Goal: Navigation & Orientation: Find specific page/section

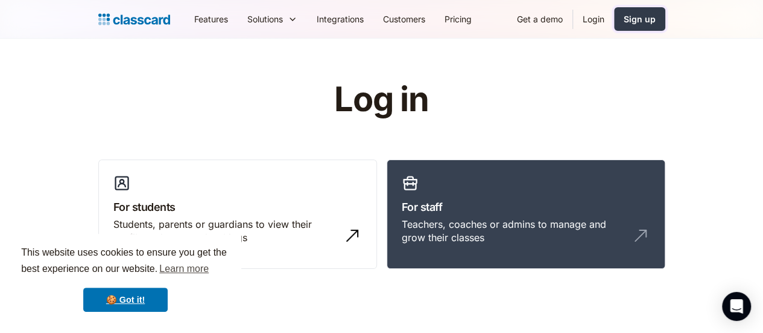
click at [656, 22] on div "Sign up" at bounding box center [640, 19] width 32 height 13
click at [614, 24] on link "Login" at bounding box center [593, 18] width 41 height 27
click at [614, 19] on link "Login" at bounding box center [593, 18] width 41 height 27
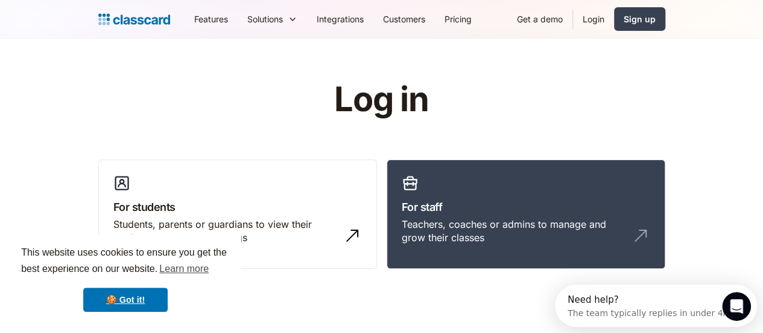
click at [614, 16] on link "Login" at bounding box center [593, 18] width 41 height 27
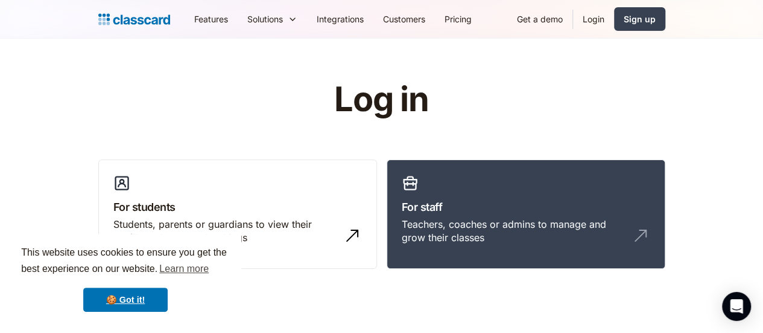
click at [98, 20] on img "home" at bounding box center [134, 19] width 72 height 17
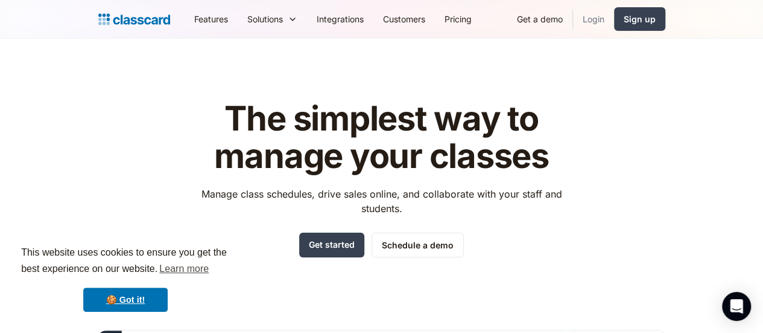
click at [614, 21] on link "Login" at bounding box center [593, 18] width 41 height 27
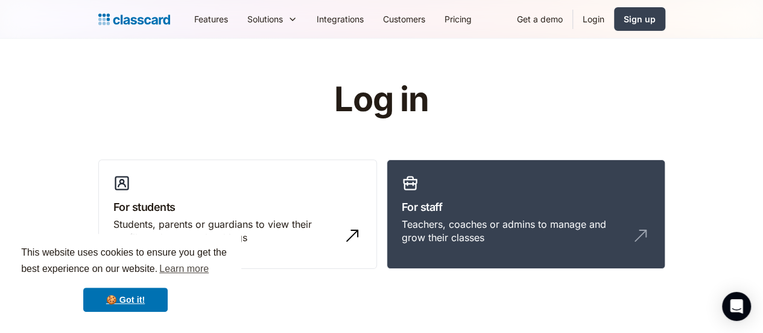
click at [614, 19] on link "Login" at bounding box center [593, 18] width 41 height 27
click at [380, 102] on h1 "Log in" at bounding box center [381, 99] width 383 height 37
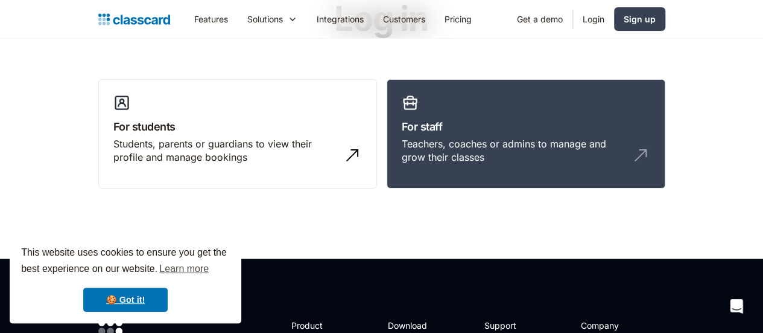
scroll to position [82, 0]
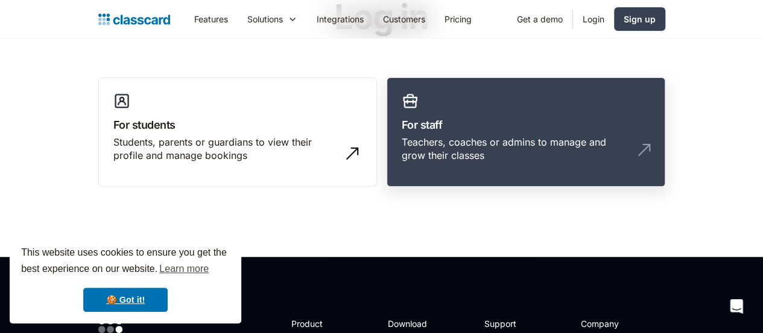
click at [500, 123] on h3 "For staff" at bounding box center [526, 124] width 249 height 16
